Goal: Task Accomplishment & Management: Use online tool/utility

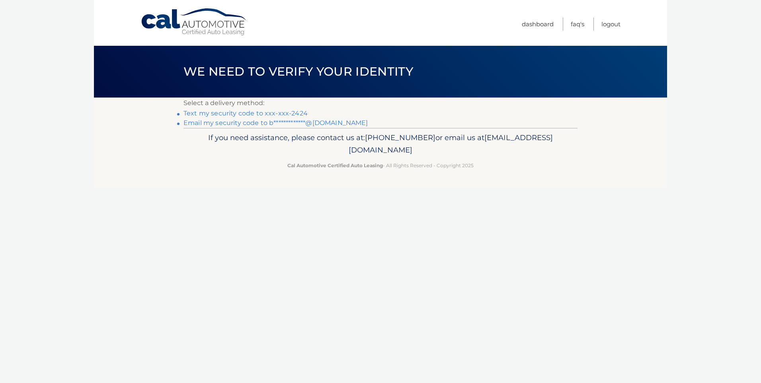
click at [230, 115] on link "Text my security code to xxx-xxx-2424" at bounding box center [245, 113] width 124 height 8
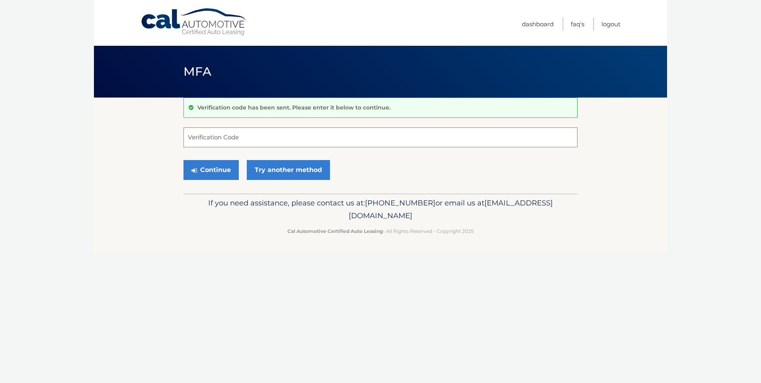
click at [260, 136] on input "Verification Code" at bounding box center [380, 137] width 394 height 20
type input "383592"
click at [183, 160] on button "Continue" at bounding box center [210, 170] width 55 height 20
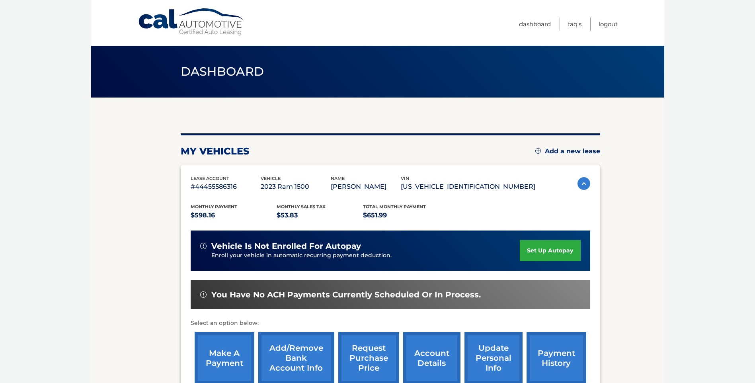
click at [0, 223] on html "Cal Automotive Menu Dashboard FAQ's Logout" at bounding box center [377, 191] width 755 height 383
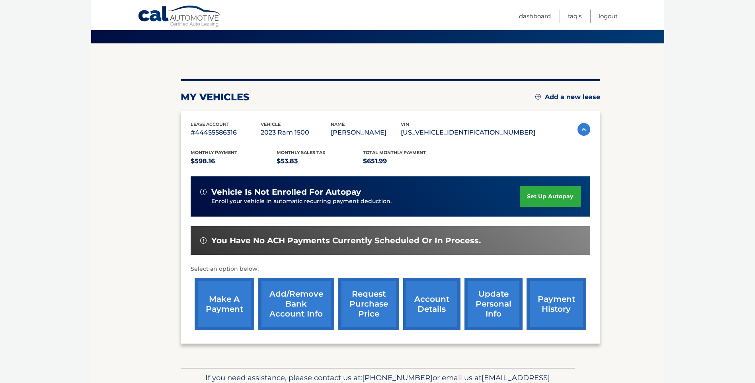
scroll to position [99, 0]
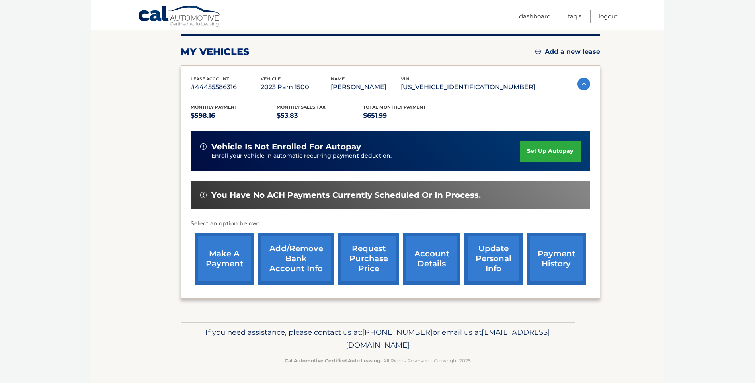
click at [366, 249] on link "request purchase price" at bounding box center [368, 258] width 61 height 52
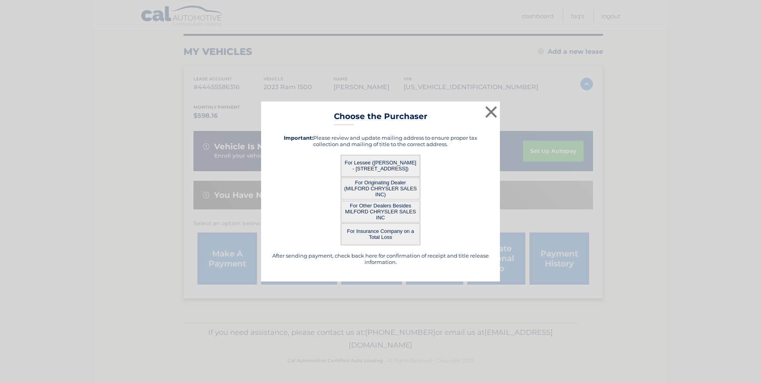
click at [389, 214] on button "For Other Dealers Besides MILFORD CHRYSLER SALES INC" at bounding box center [380, 211] width 80 height 22
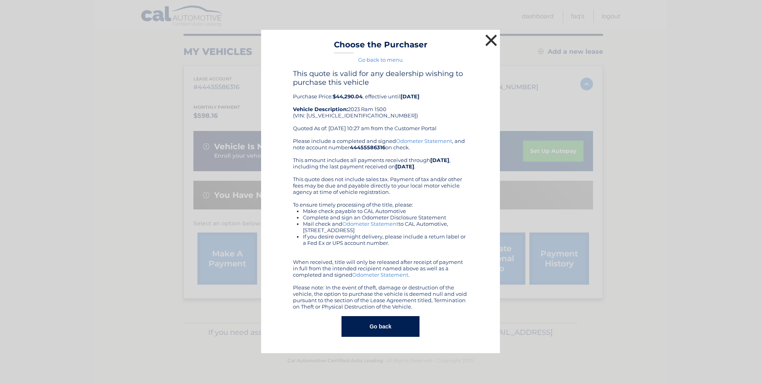
click at [489, 39] on button "×" at bounding box center [491, 40] width 16 height 16
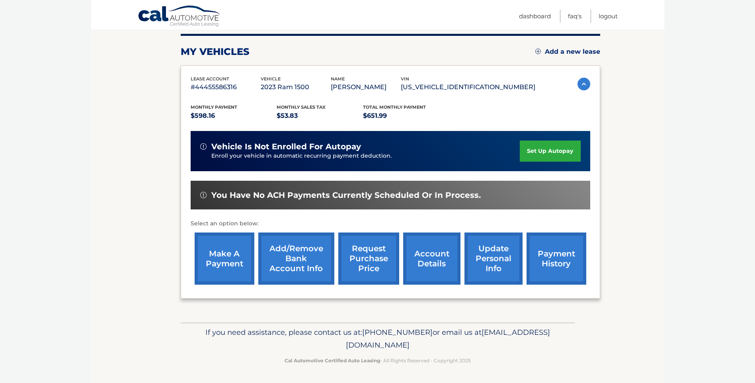
click at [43, 100] on body "Cal Automotive Menu Dashboard FAQ's Logout" at bounding box center [377, 92] width 755 height 383
